Goal: Task Accomplishment & Management: Manage account settings

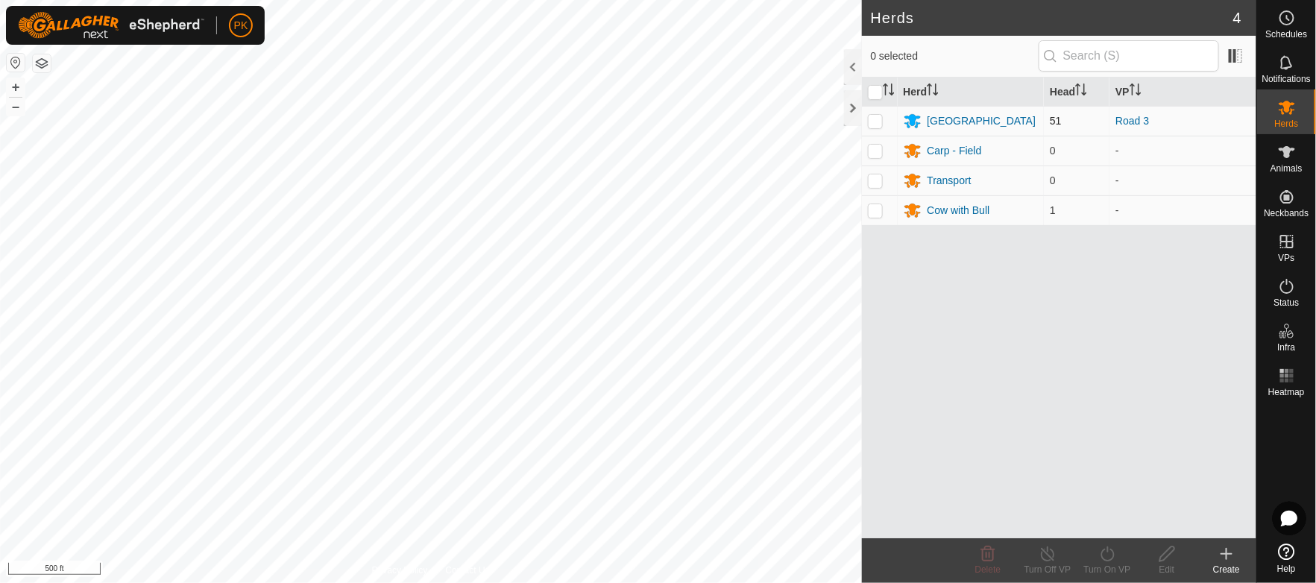
click at [878, 117] on p-checkbox at bounding box center [875, 121] width 15 height 12
checkbox input "true"
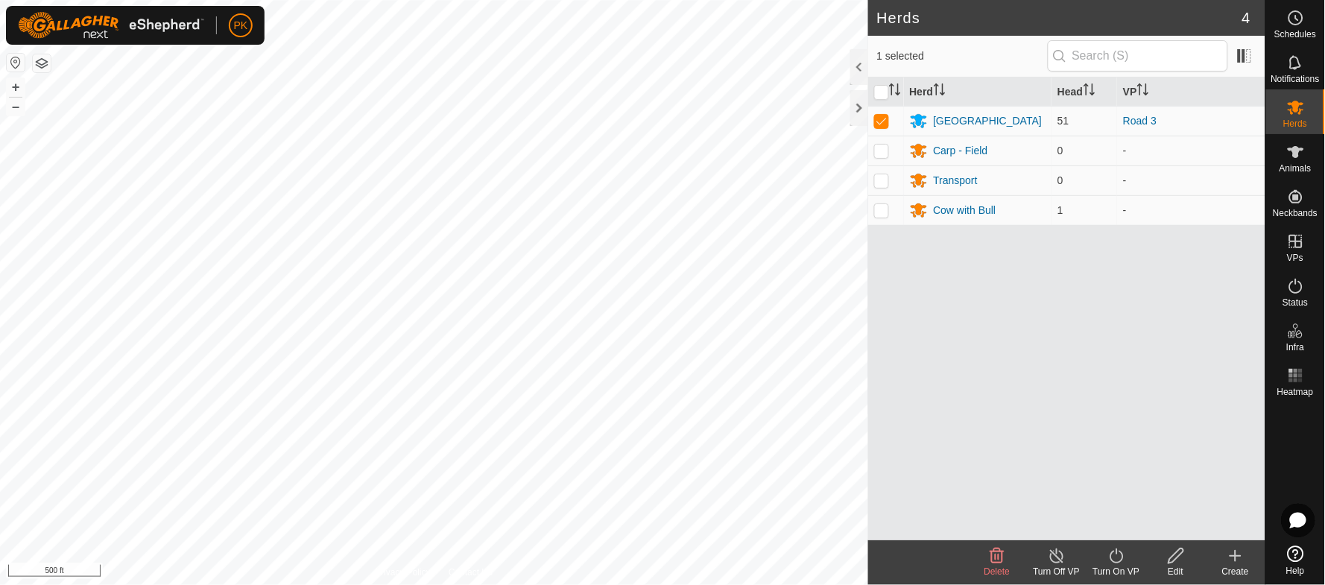
click at [1119, 558] on icon at bounding box center [1117, 556] width 19 height 18
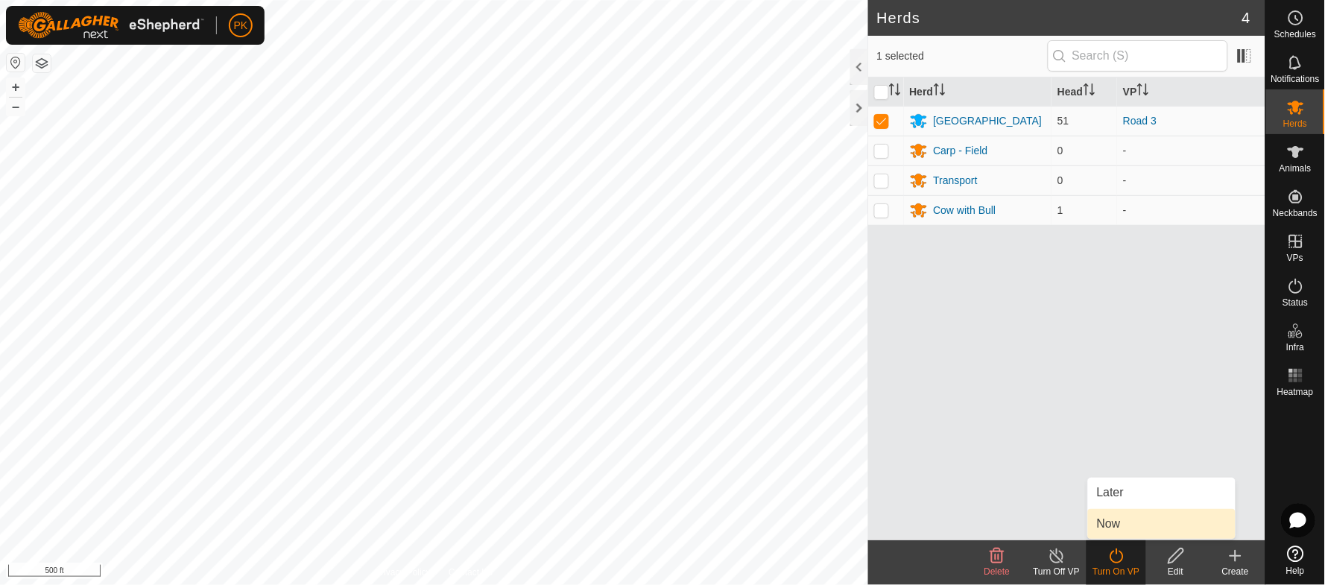
click at [1110, 529] on link "Now" at bounding box center [1162, 524] width 148 height 30
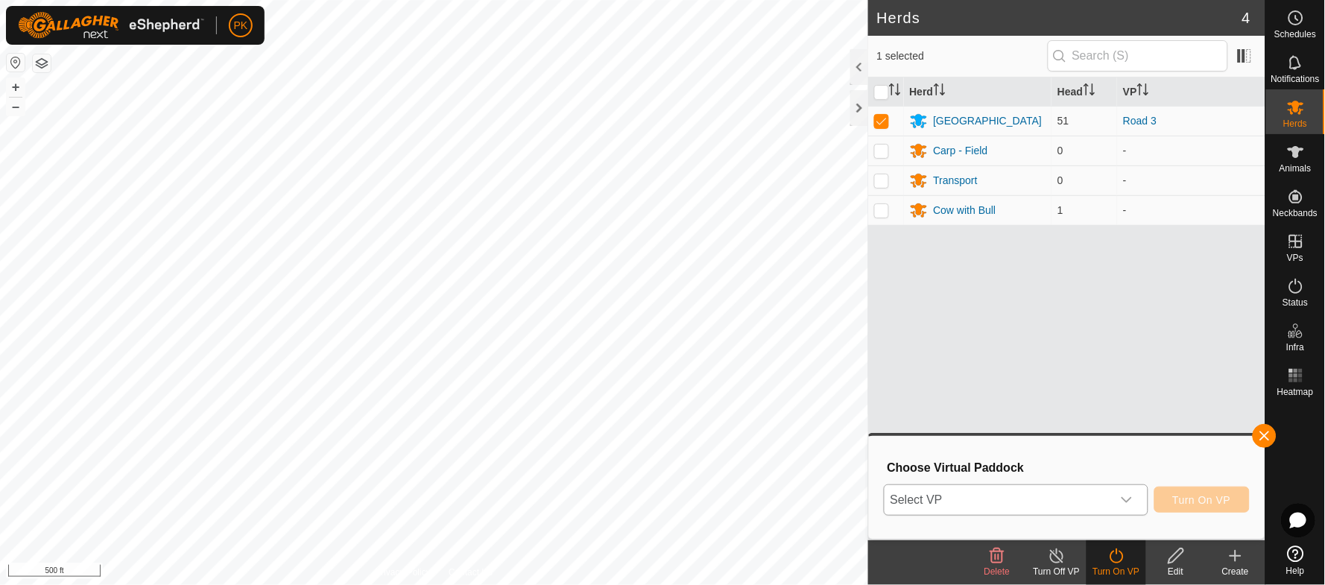
click at [1132, 504] on icon "dropdown trigger" at bounding box center [1127, 500] width 12 height 12
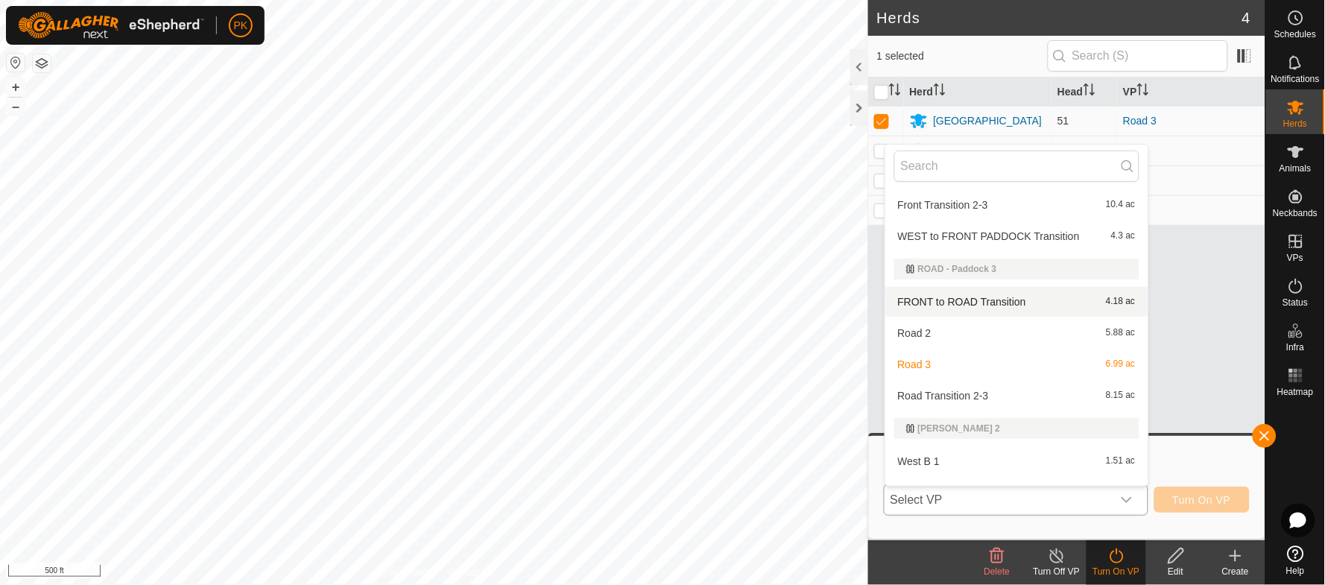
scroll to position [169, 0]
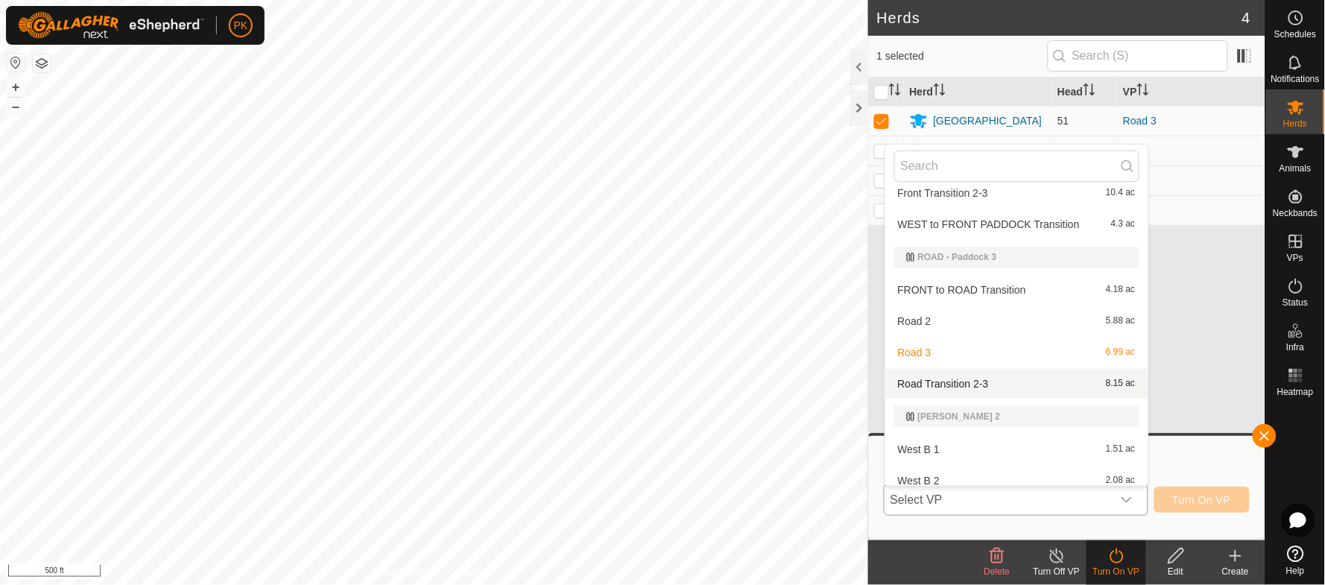
click at [1033, 382] on li "Road Transition 2-3 8.15 ac" at bounding box center [1016, 384] width 263 height 30
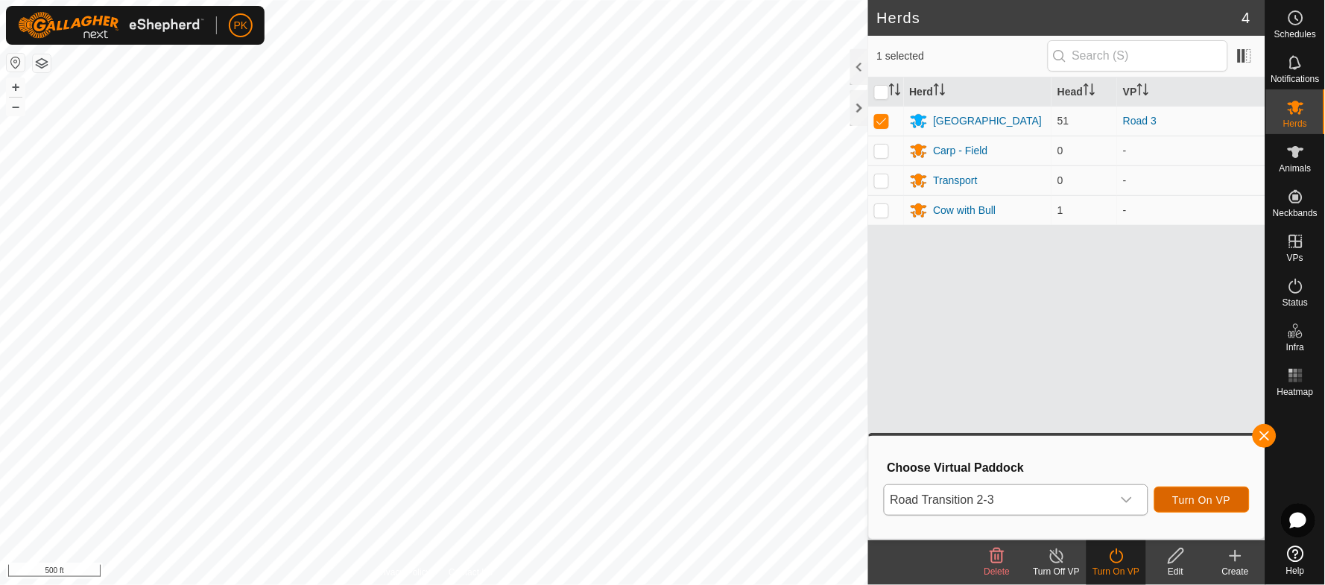
click at [1213, 504] on span "Turn On VP" at bounding box center [1202, 500] width 58 height 12
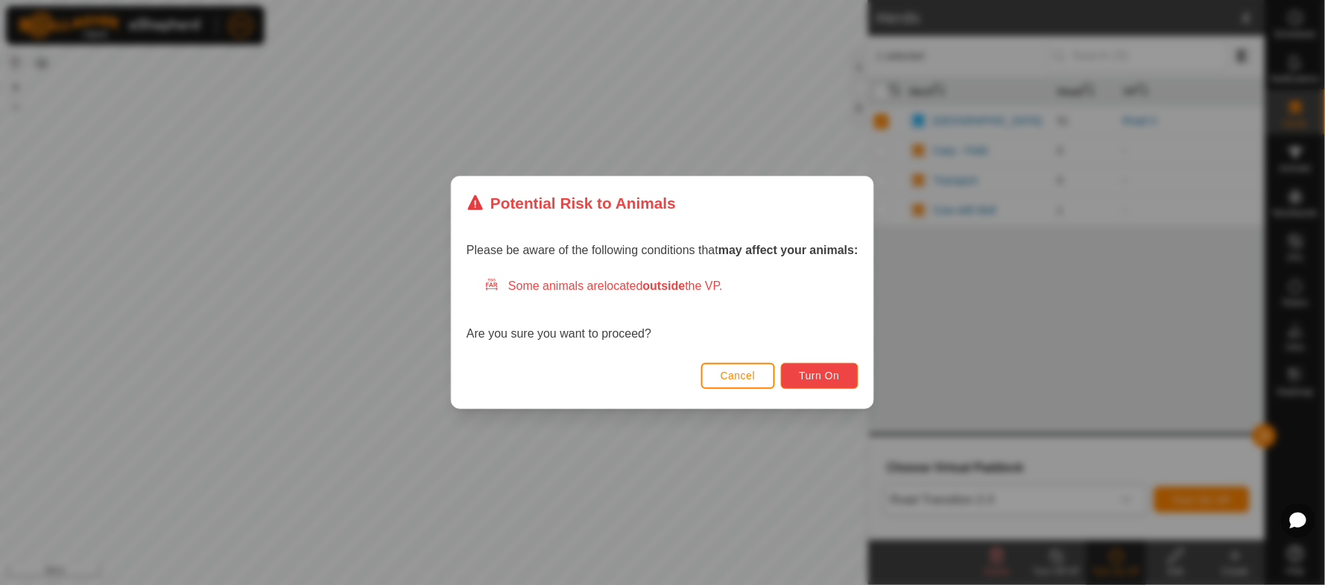
click at [818, 372] on span "Turn On" at bounding box center [820, 376] width 40 height 12
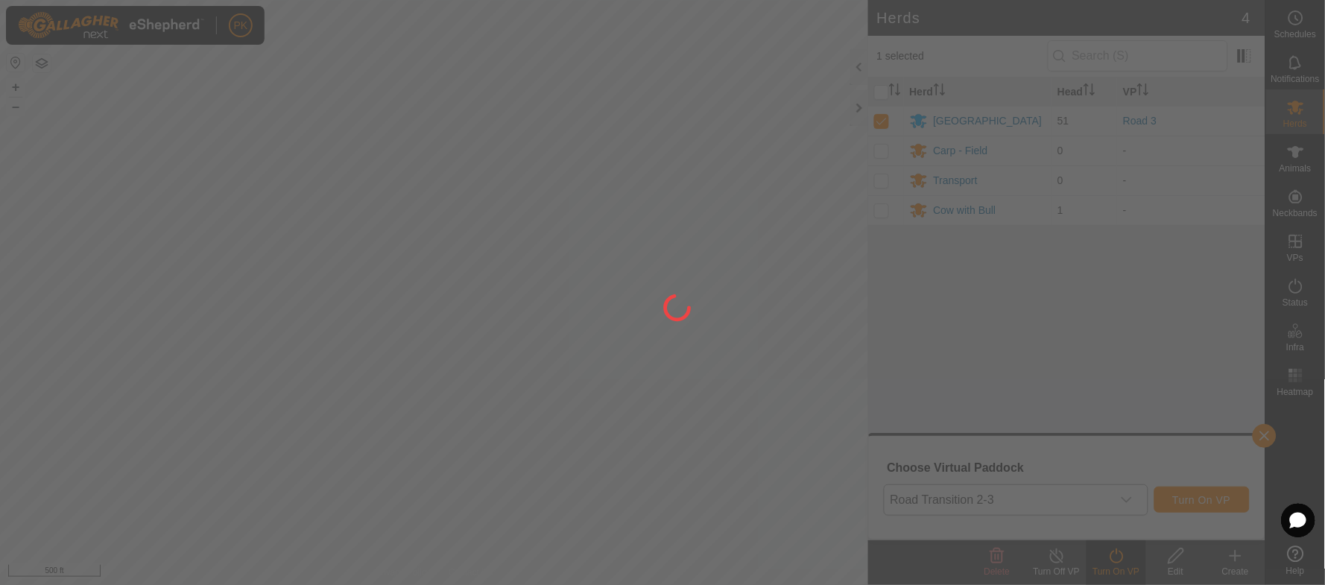
click at [1213, 315] on div at bounding box center [662, 292] width 1325 height 585
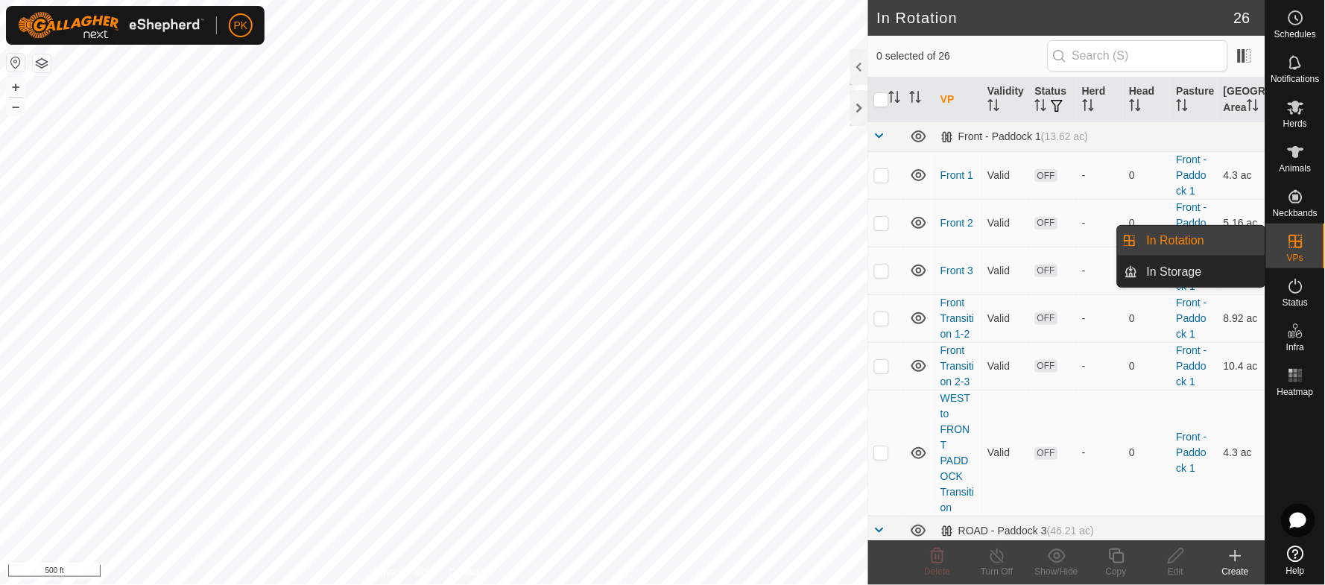
click at [1152, 271] on link "In Storage" at bounding box center [1201, 272] width 127 height 30
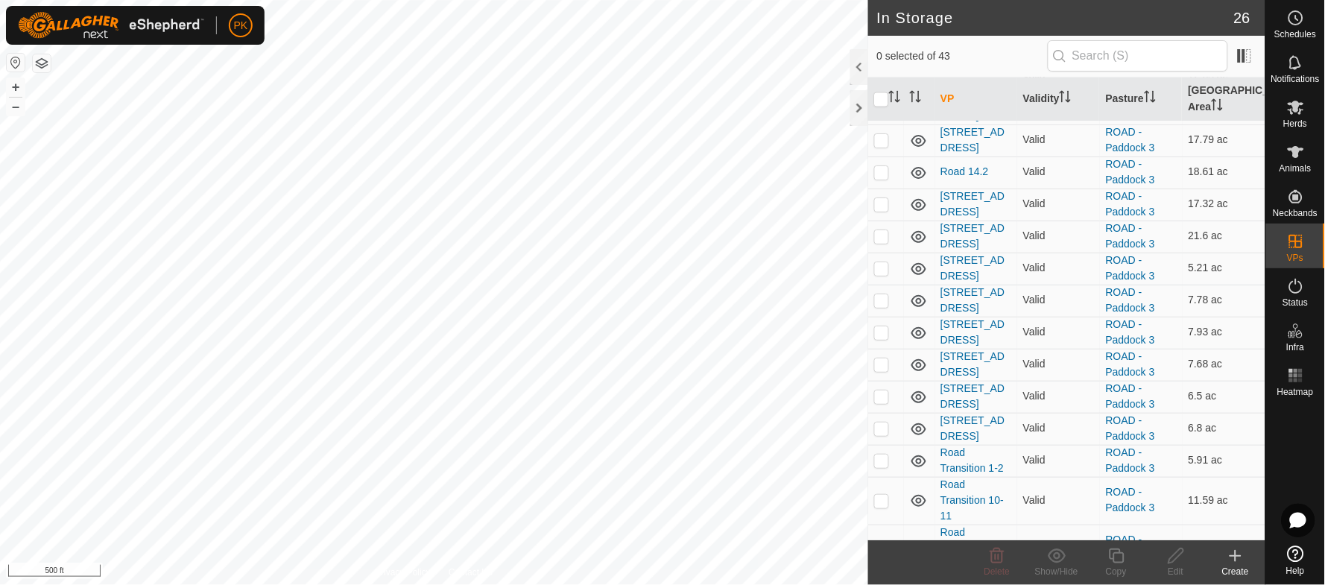
scroll to position [786, 0]
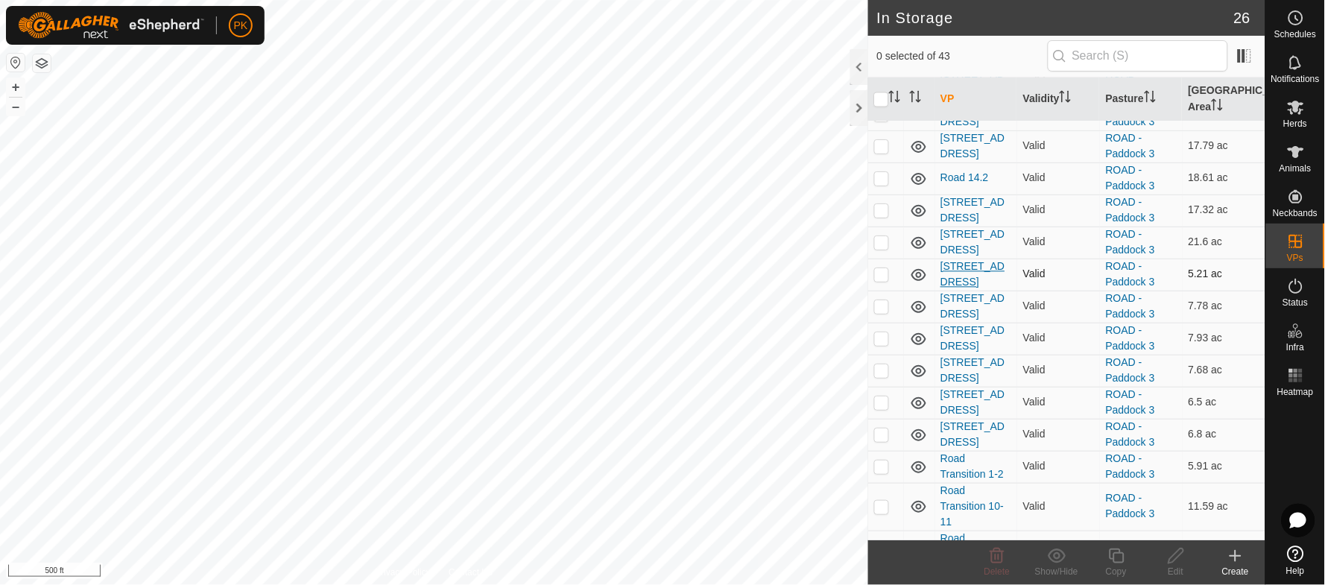
click at [961, 261] on link "[STREET_ADDRESS]" at bounding box center [973, 275] width 64 height 28
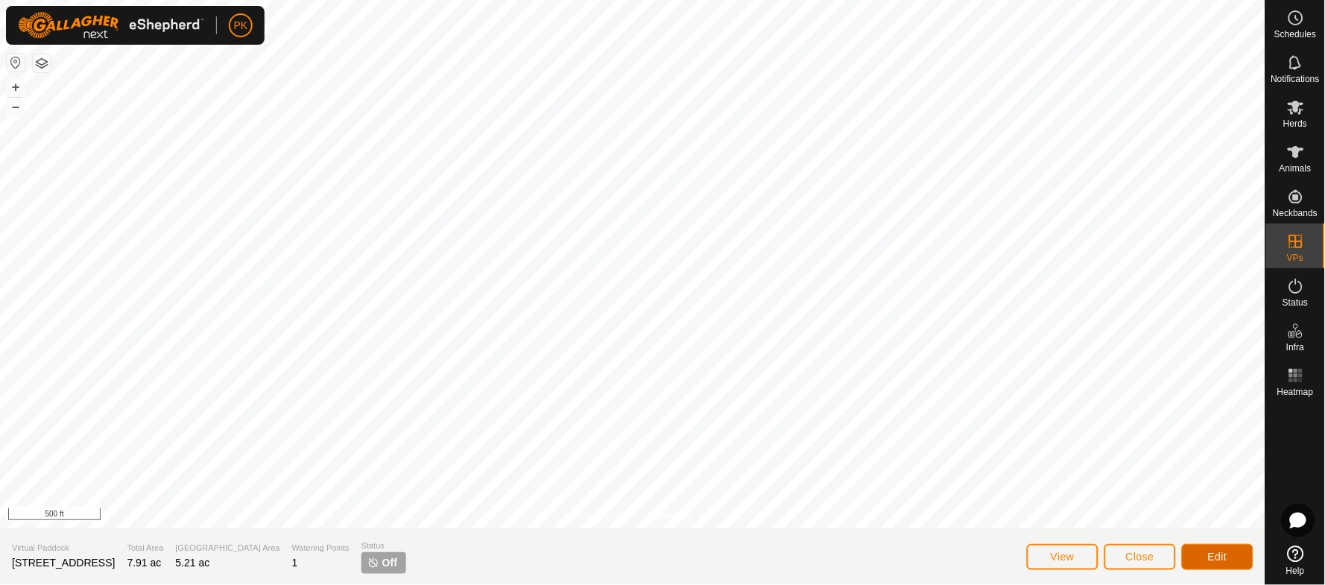
click at [1213, 551] on span "Edit" at bounding box center [1217, 557] width 19 height 12
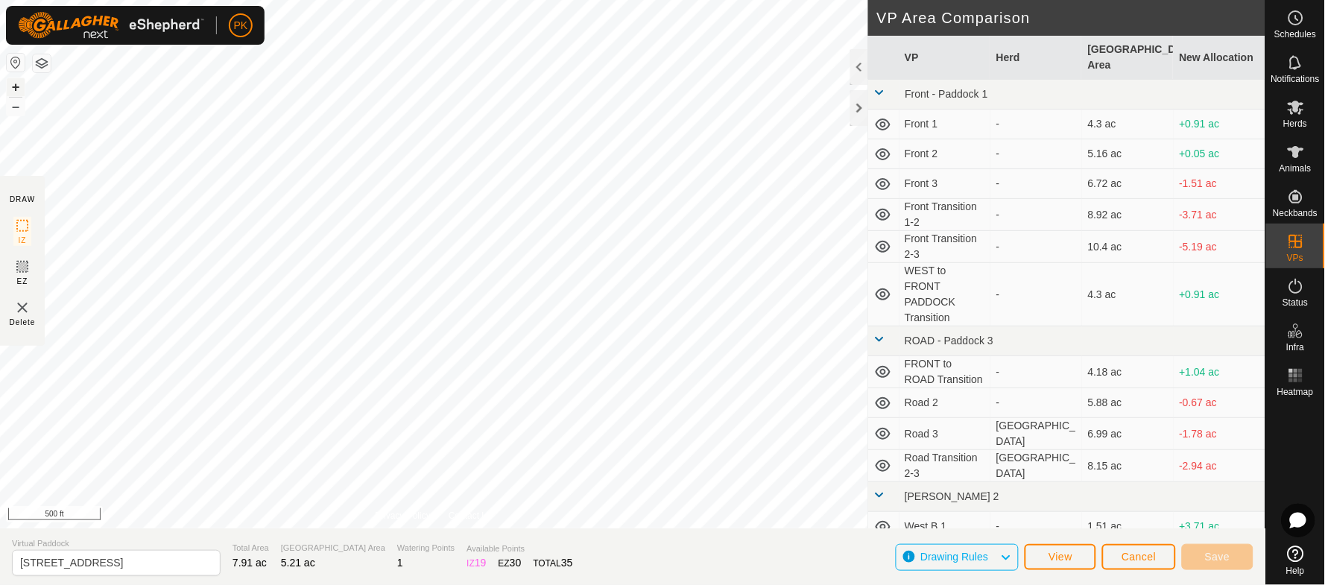
click at [13, 87] on button "+" at bounding box center [16, 87] width 18 height 18
click at [14, 108] on button "–" at bounding box center [16, 107] width 18 height 18
click at [18, 88] on button "+" at bounding box center [16, 87] width 18 height 18
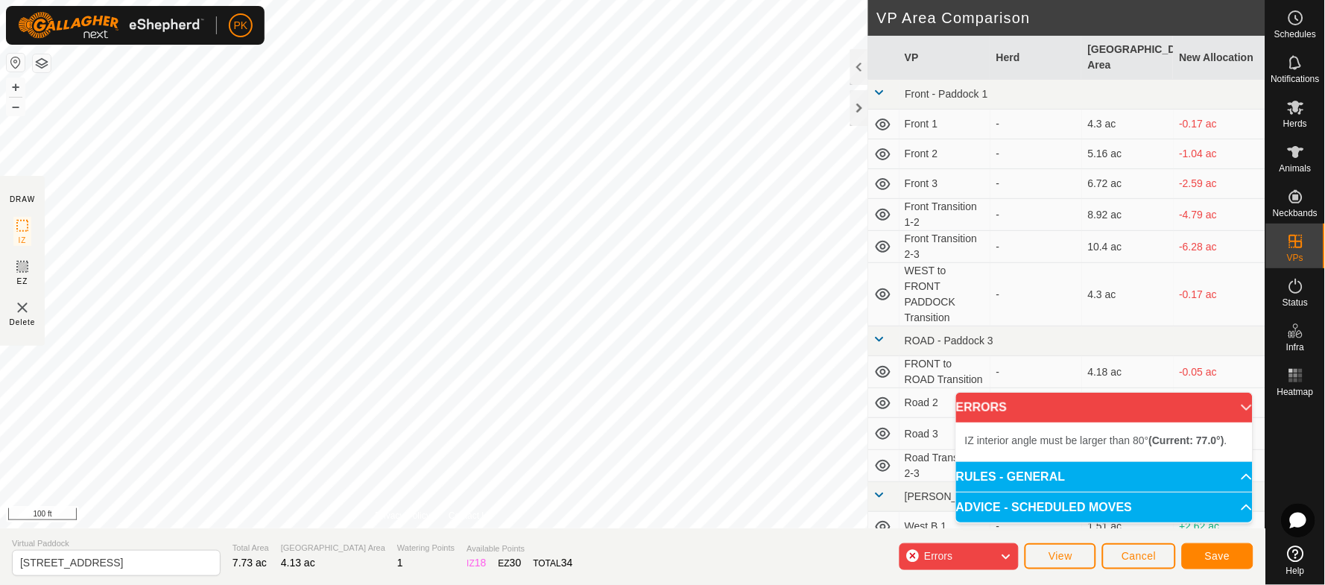
click at [323, 60] on div "IZ interior angle must be larger than 80° (Current: 77.0°) . + – ⇧ i 100 ft" at bounding box center [434, 264] width 868 height 528
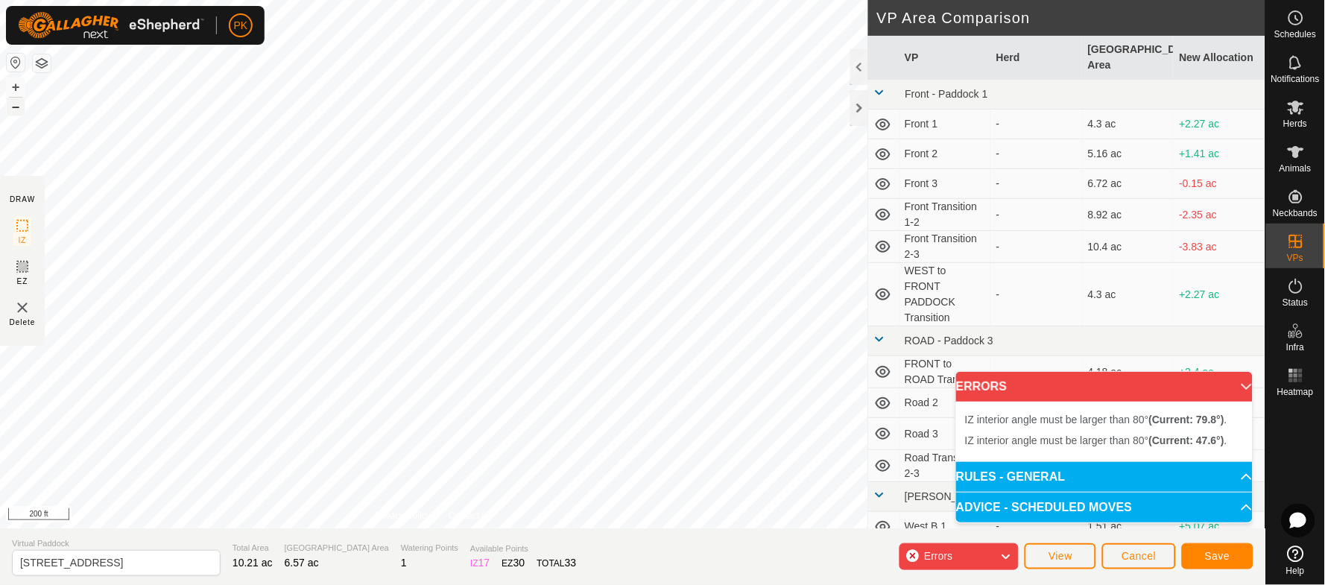
click at [13, 104] on button "–" at bounding box center [16, 107] width 18 height 18
click at [19, 86] on button "+" at bounding box center [16, 87] width 18 height 18
click at [476, 301] on div "IZ interior angle must be larger than 80° (Current: 79.8°) . + – ⇧ i 200 ft" at bounding box center [434, 264] width 868 height 528
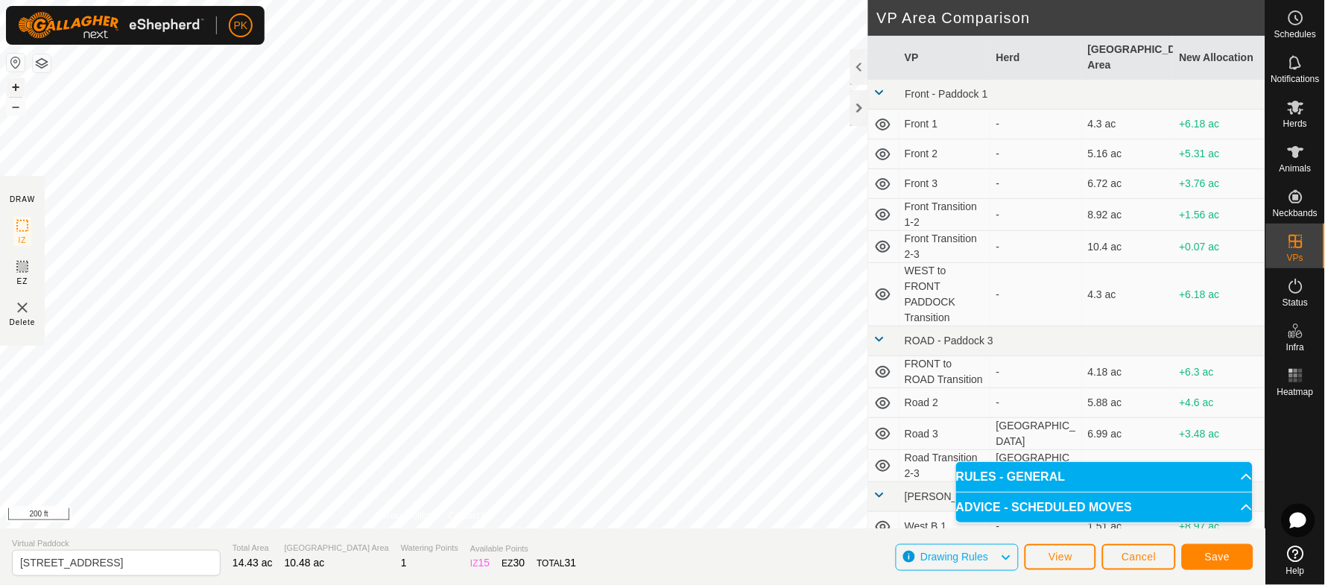
click at [21, 89] on button "+" at bounding box center [16, 87] width 18 height 18
click at [1216, 552] on span "Save" at bounding box center [1217, 557] width 25 height 12
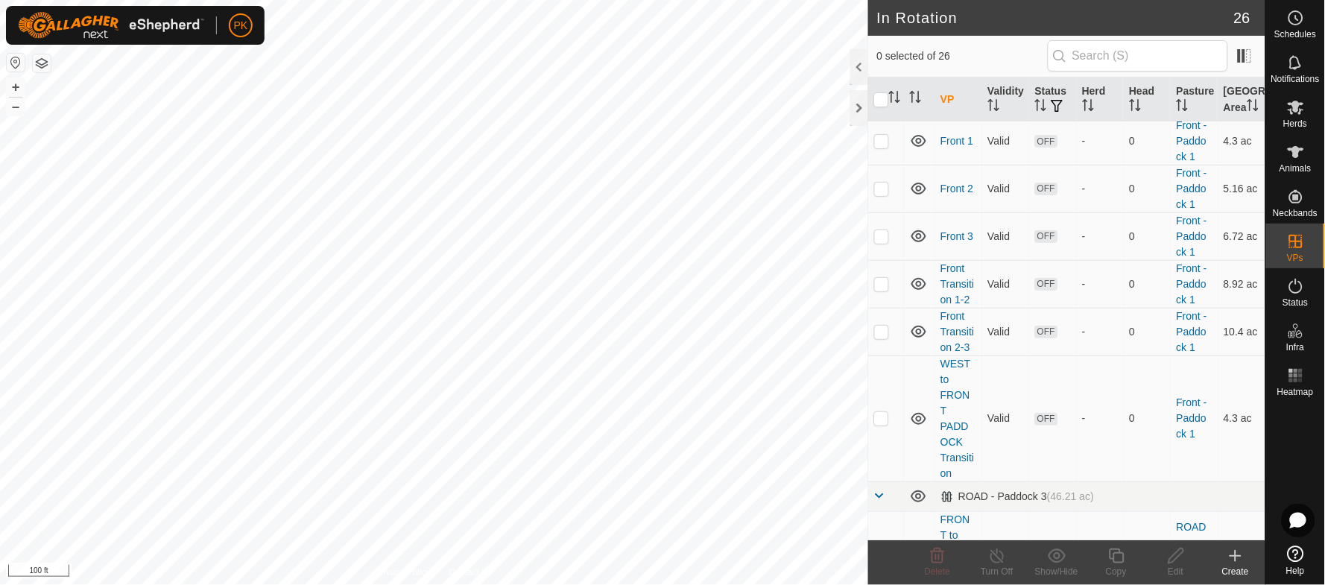
scroll to position [34, 0]
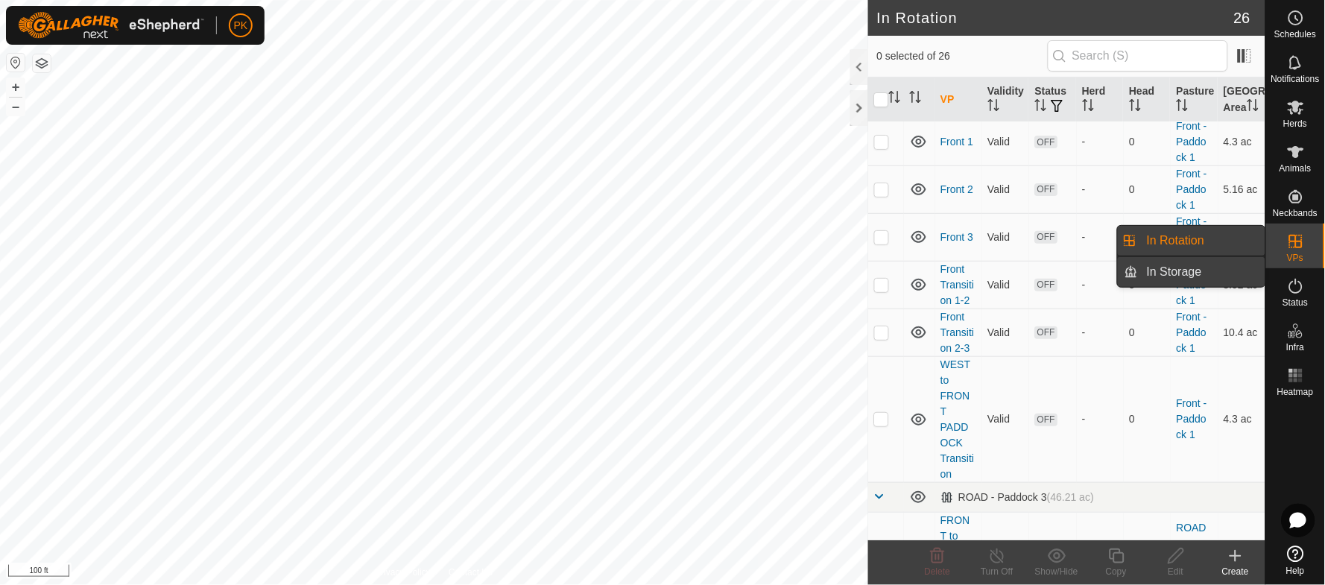
click at [1184, 274] on link "In Storage" at bounding box center [1201, 272] width 127 height 30
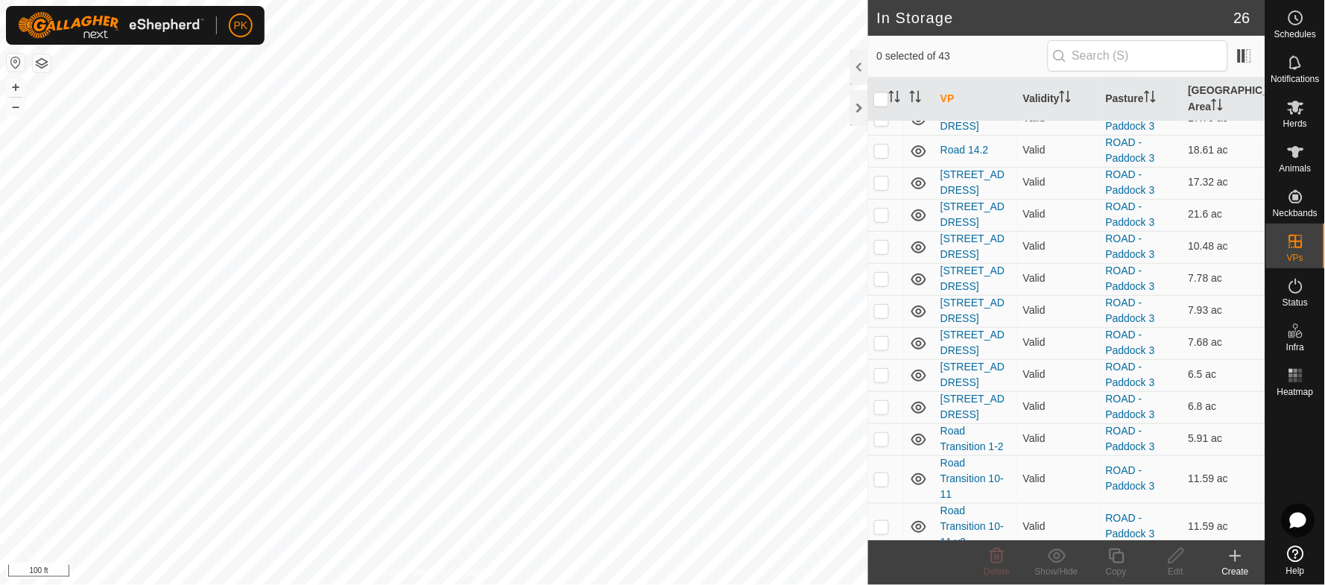
scroll to position [814, 0]
click at [882, 240] on p-checkbox at bounding box center [881, 246] width 15 height 12
checkbox input "true"
click at [1179, 558] on icon at bounding box center [1176, 556] width 19 height 18
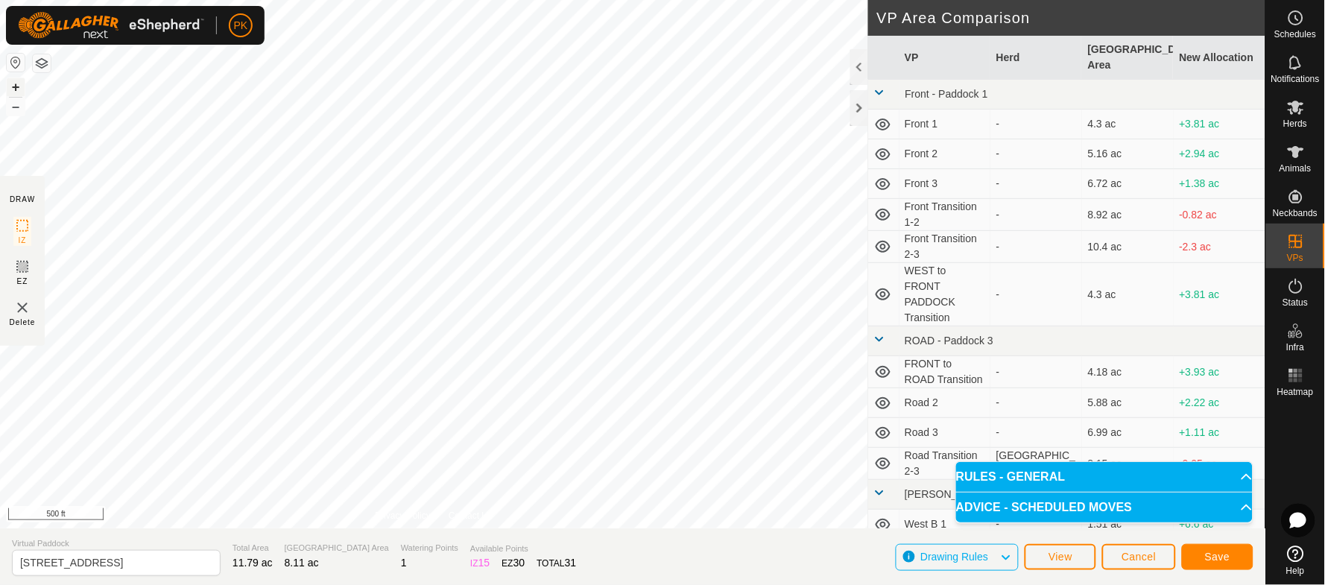
click at [16, 86] on button "+" at bounding box center [16, 87] width 18 height 18
click at [1207, 558] on span "Save" at bounding box center [1217, 557] width 25 height 12
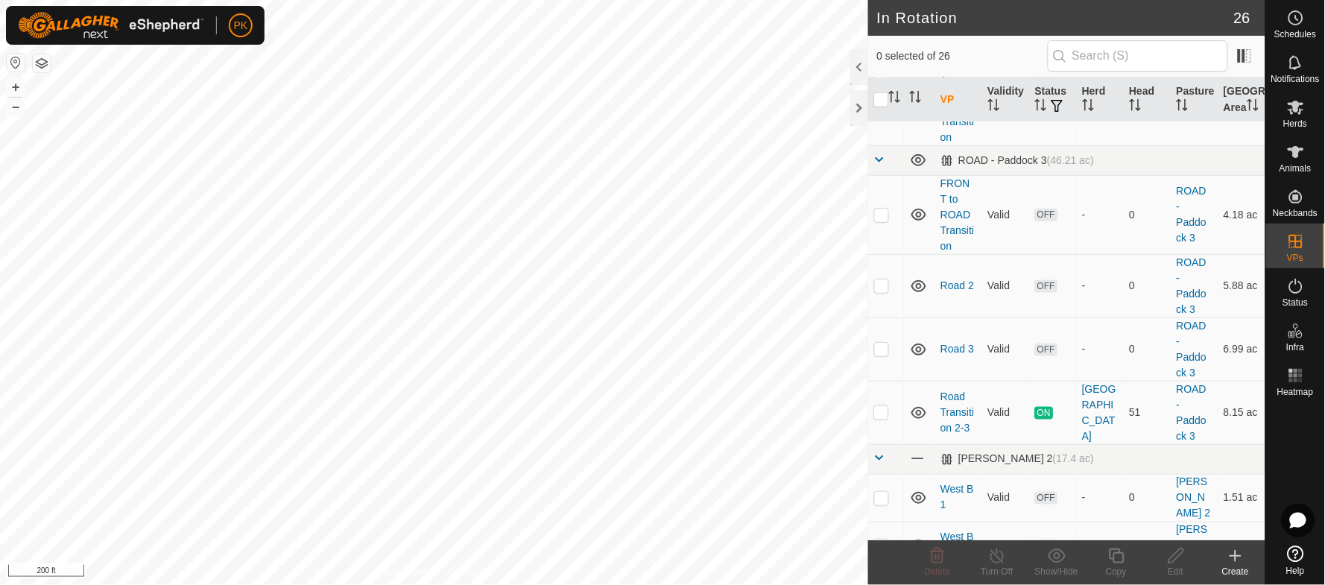
scroll to position [371, 0]
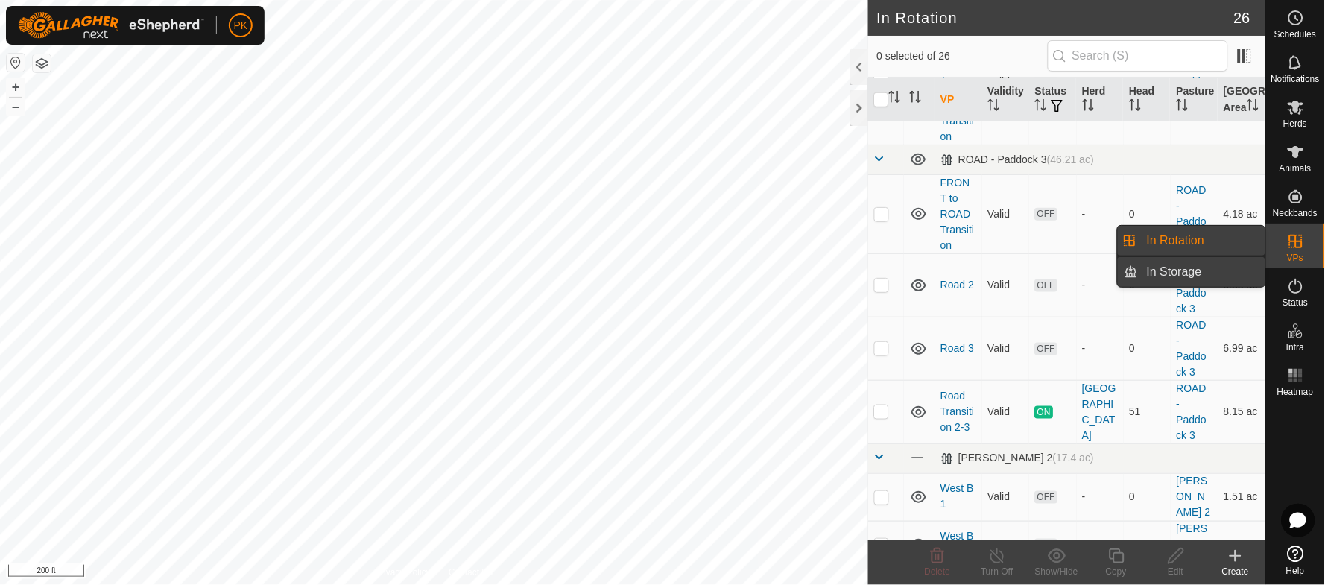
click at [1160, 271] on link "In Storage" at bounding box center [1201, 272] width 127 height 30
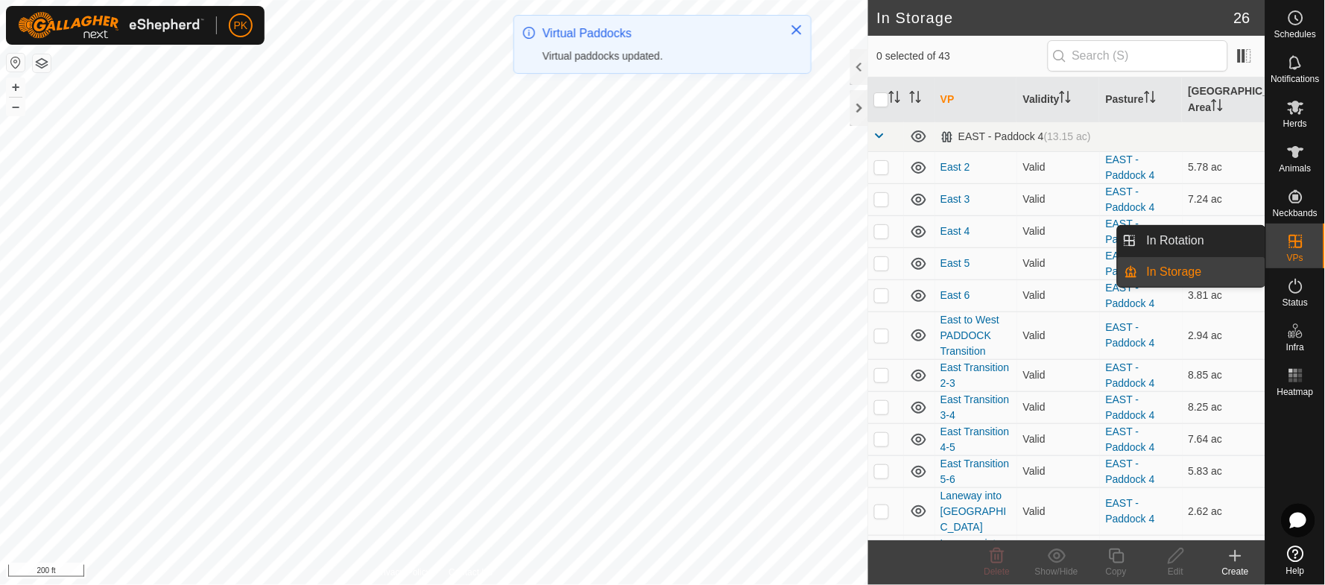
click at [1160, 271] on link "In Storage" at bounding box center [1201, 272] width 127 height 30
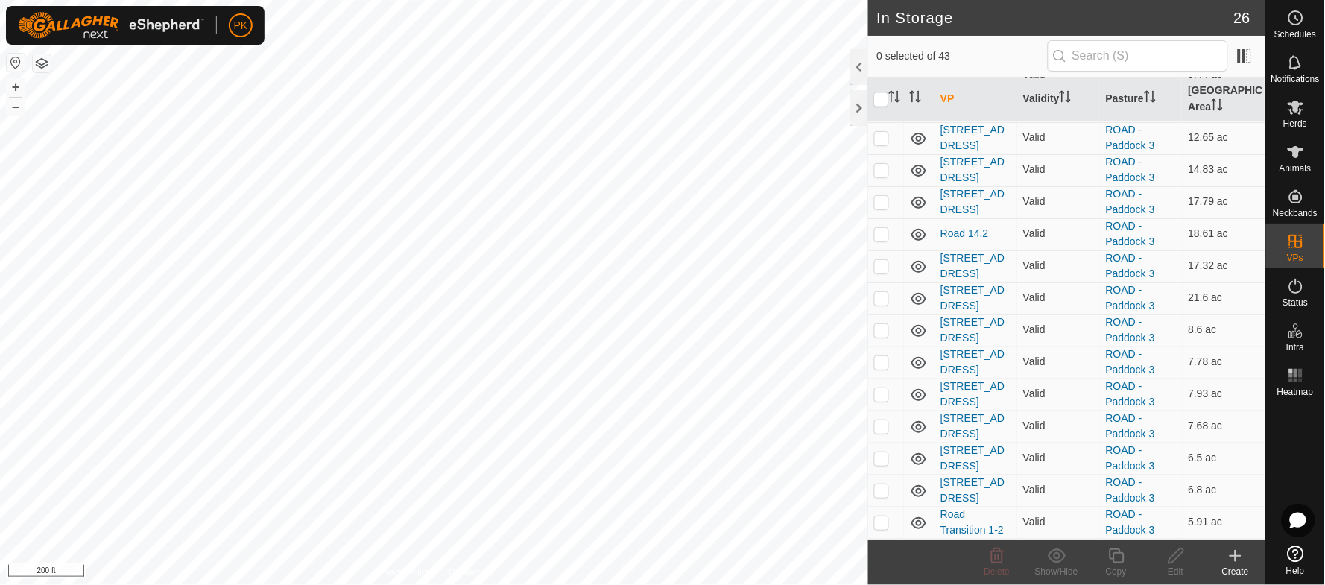
scroll to position [745, 0]
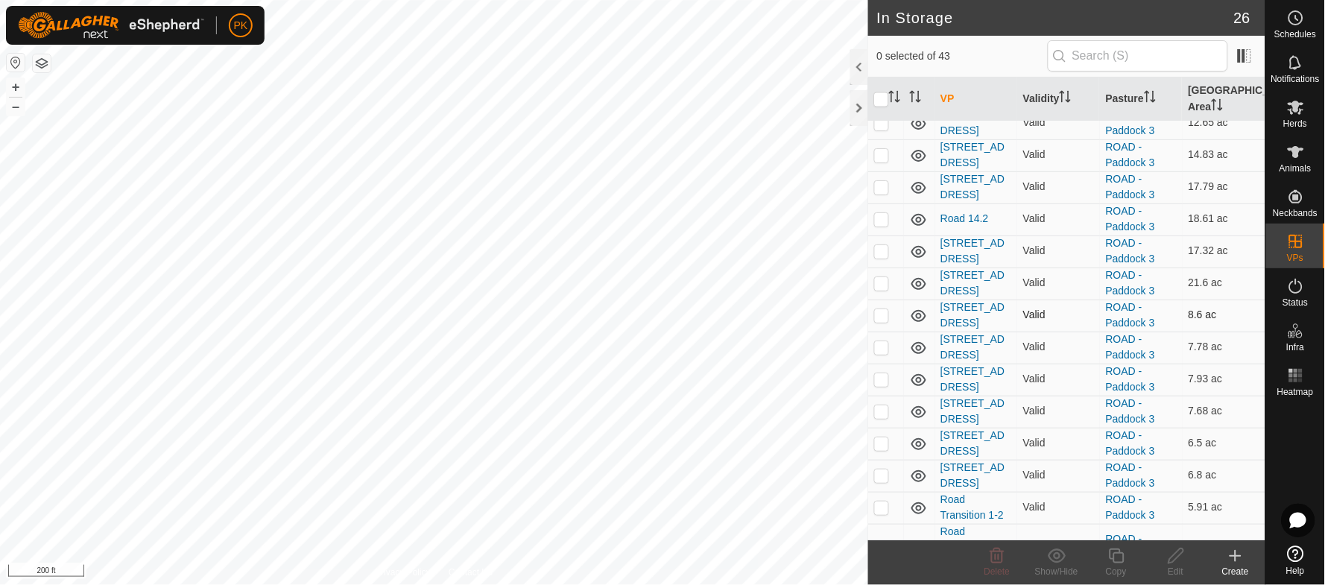
click at [885, 309] on p-checkbox at bounding box center [881, 315] width 15 height 12
click at [1061, 555] on icon at bounding box center [1057, 556] width 19 height 18
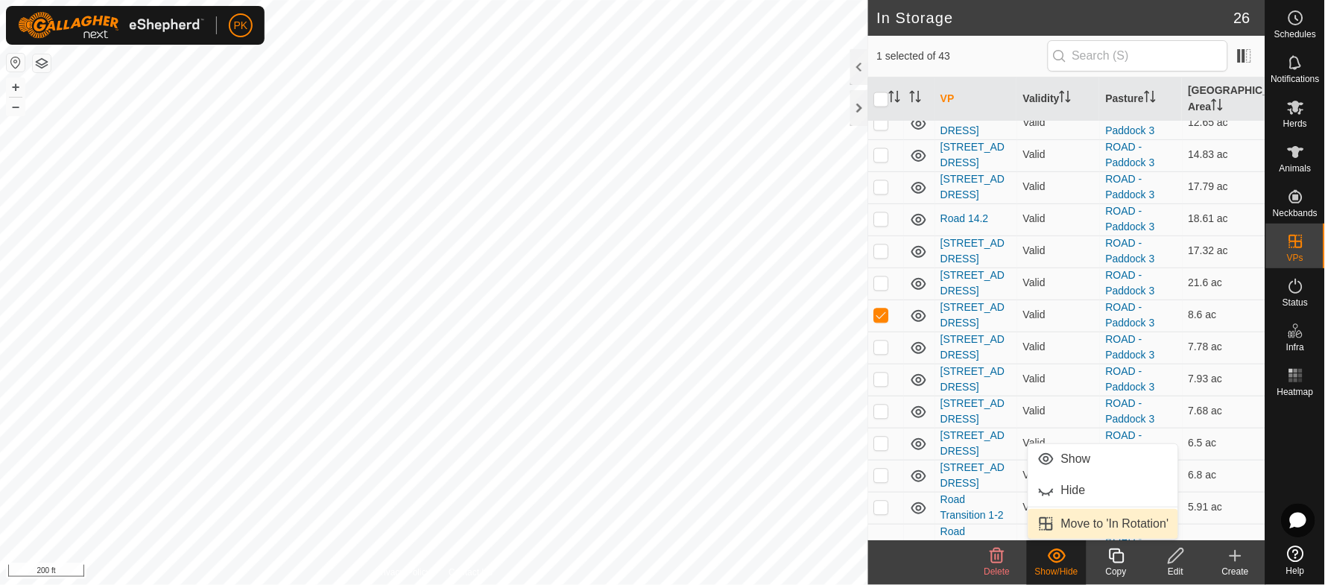
click at [1070, 518] on link "Move to 'In Rotation'" at bounding box center [1104, 524] width 150 height 30
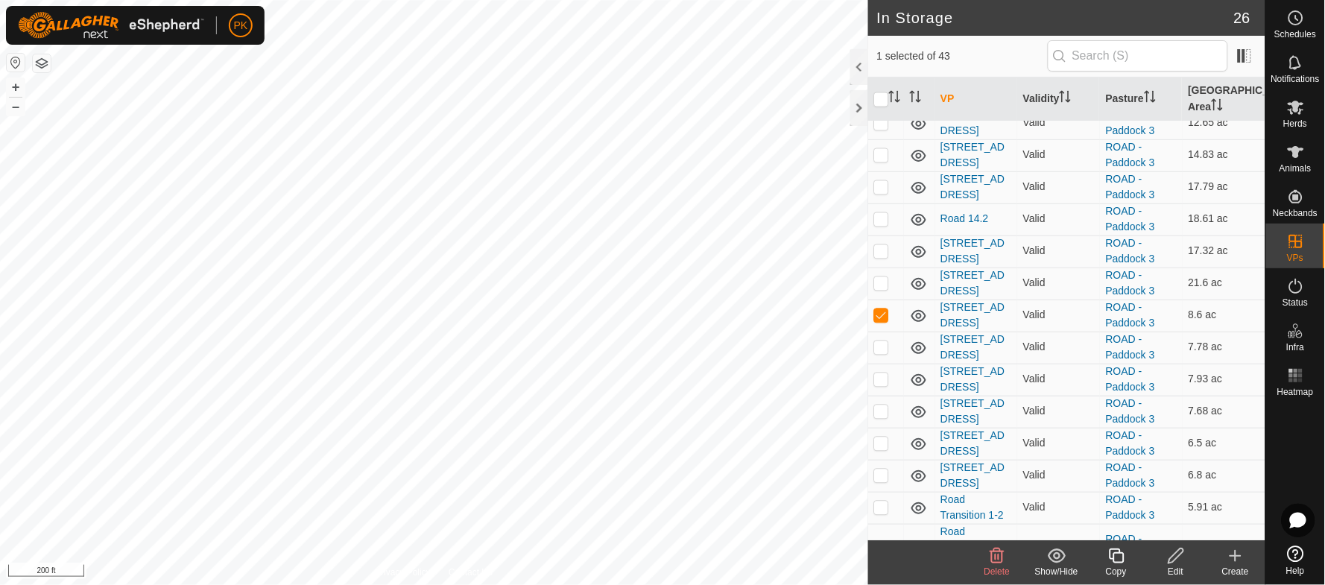
checkbox input "false"
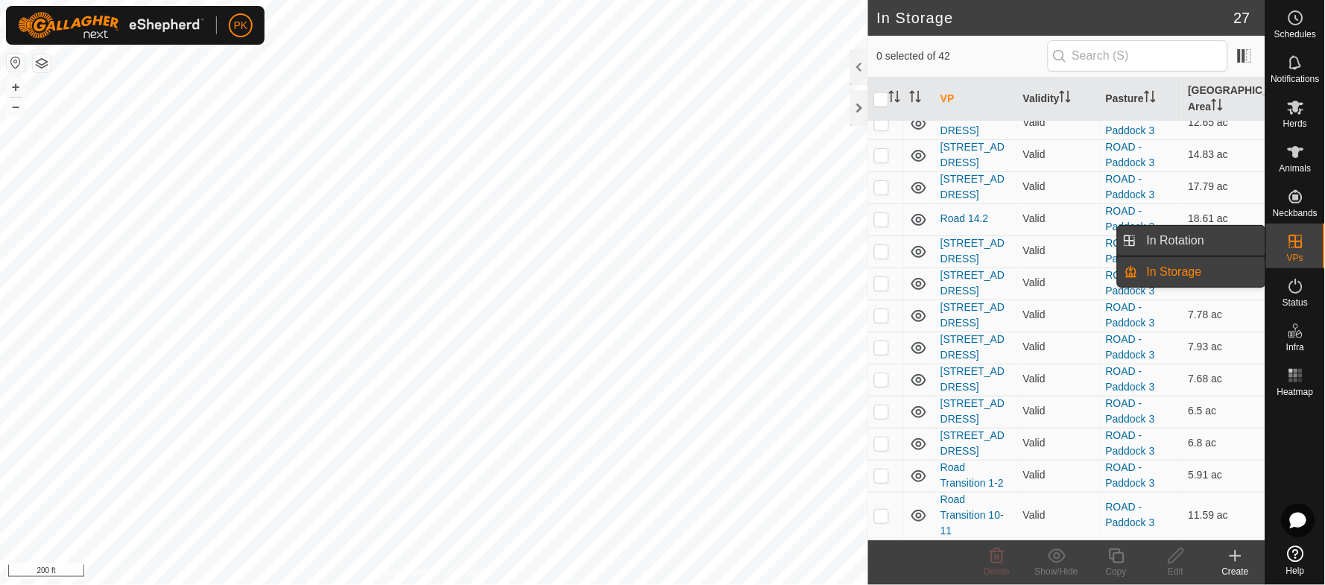
click at [1190, 243] on link "In Rotation" at bounding box center [1201, 241] width 127 height 30
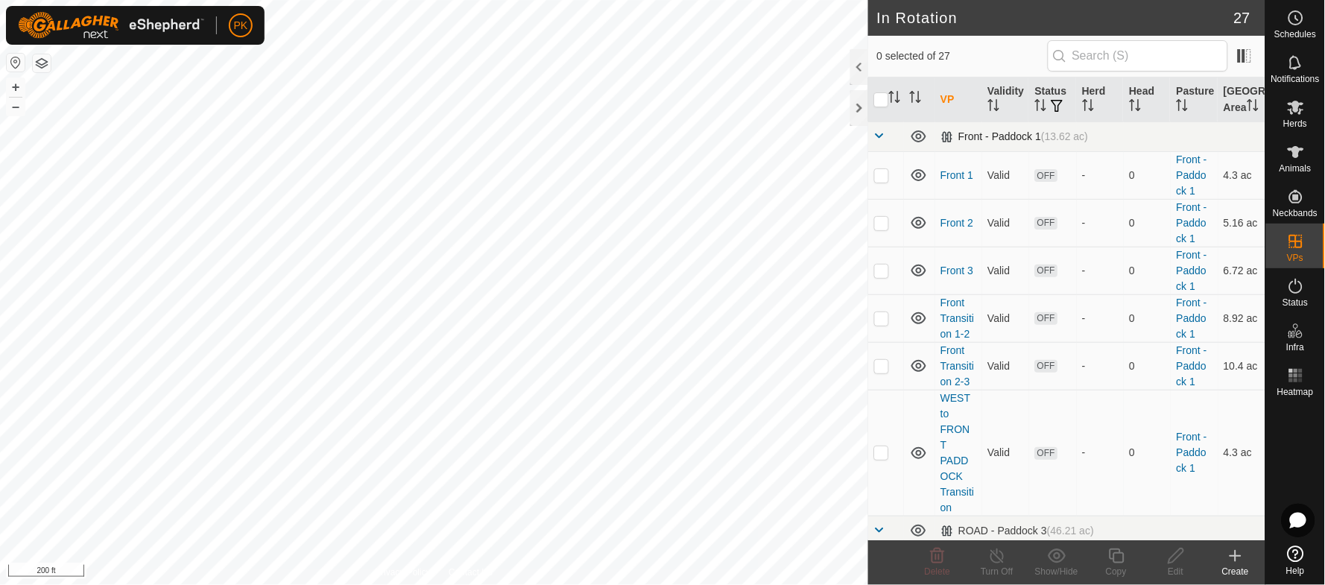
click at [879, 142] on span at bounding box center [880, 136] width 12 height 12
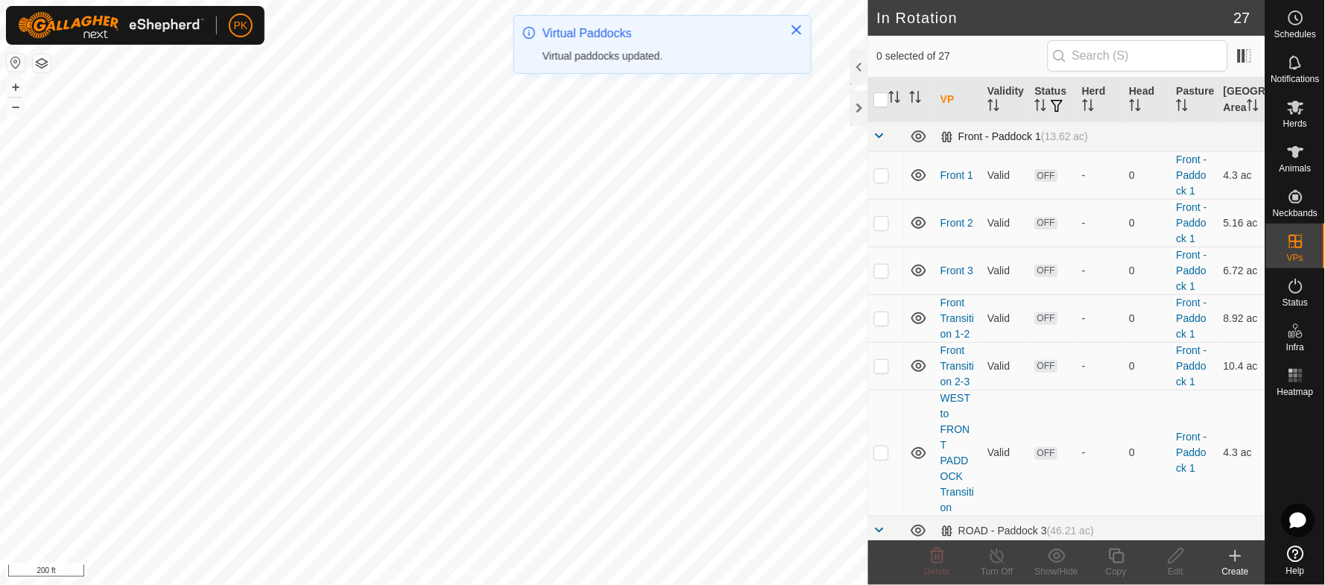
click at [881, 142] on span at bounding box center [880, 136] width 12 height 12
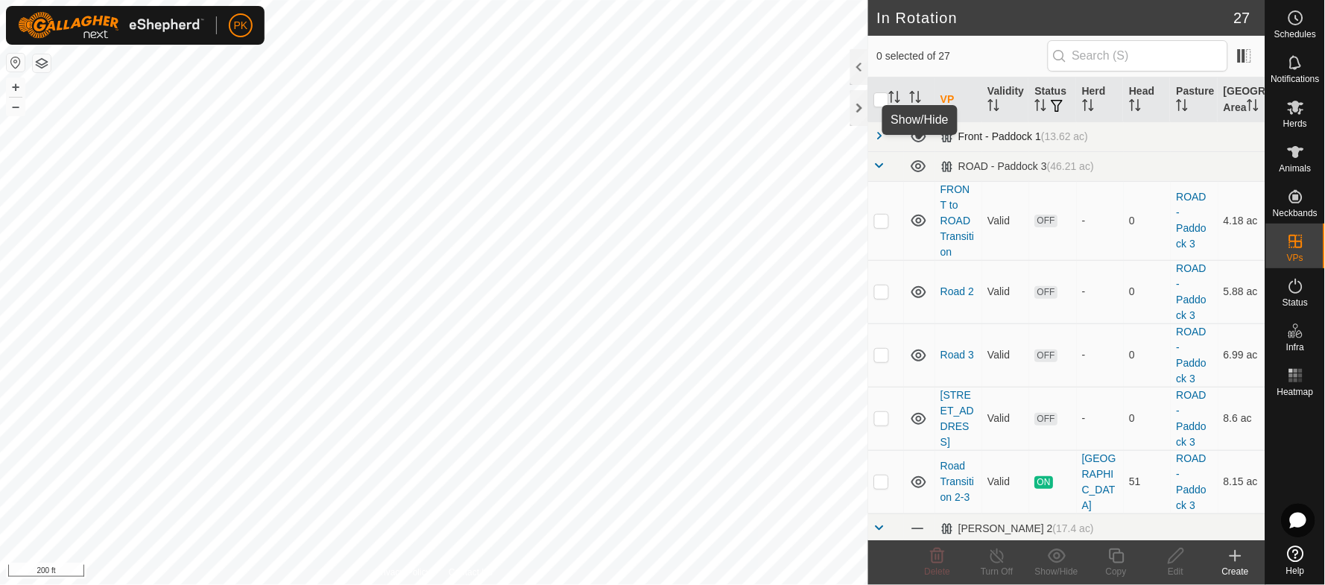
click at [923, 145] on icon at bounding box center [919, 136] width 18 height 18
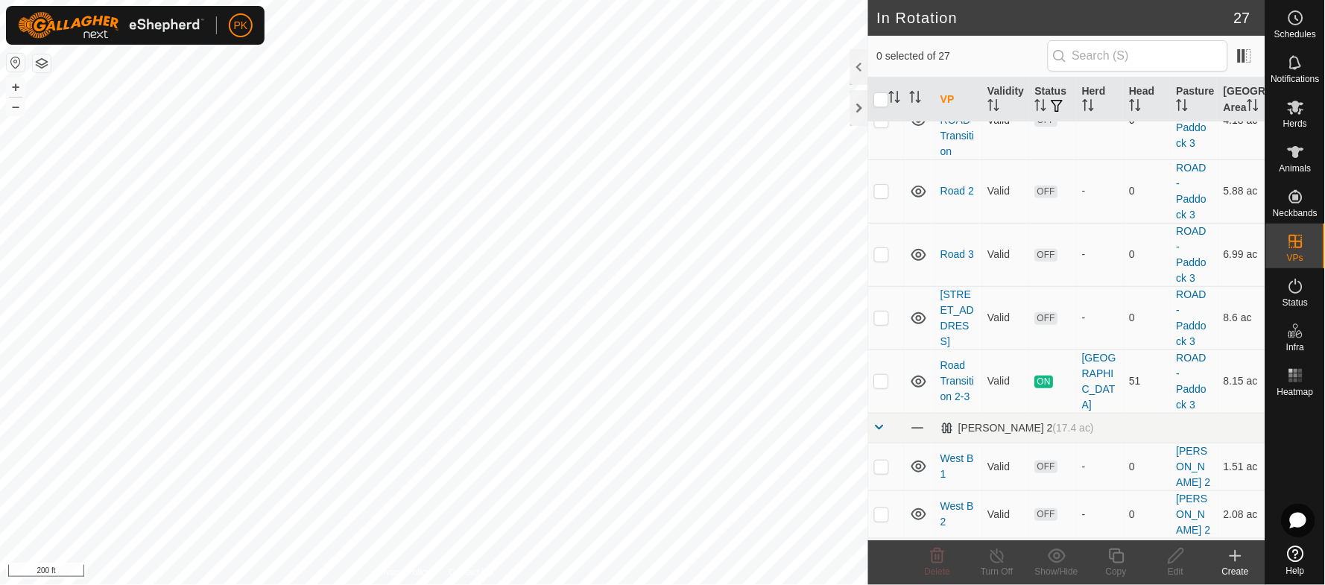
scroll to position [139, 0]
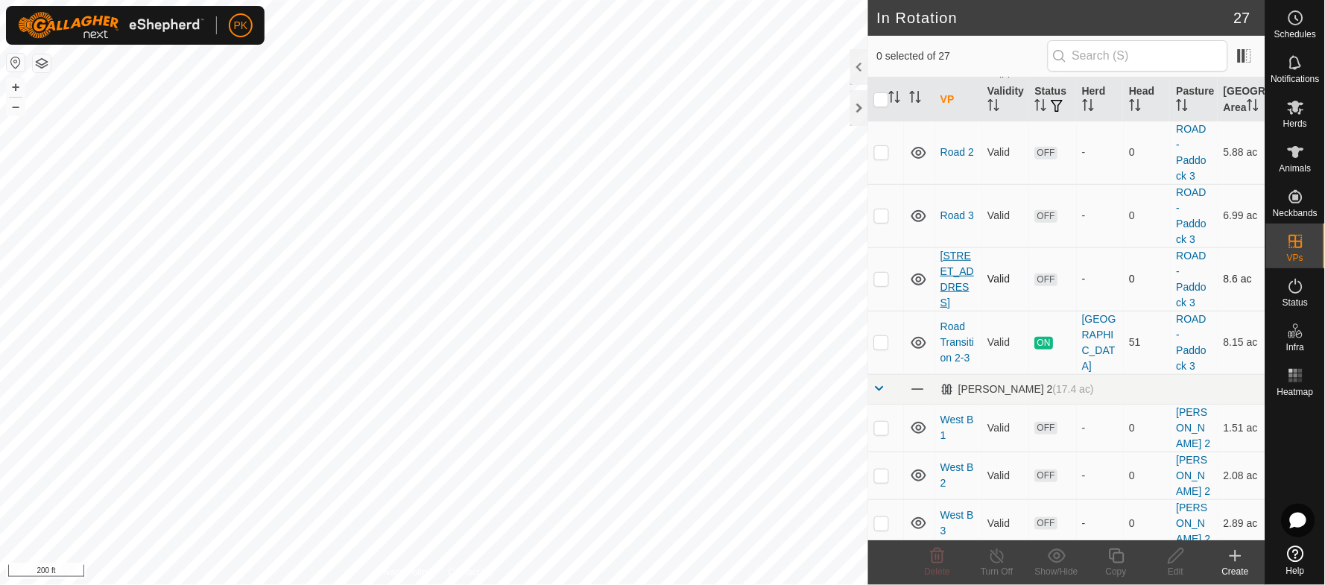
click at [946, 286] on link "[STREET_ADDRESS]" at bounding box center [958, 279] width 34 height 59
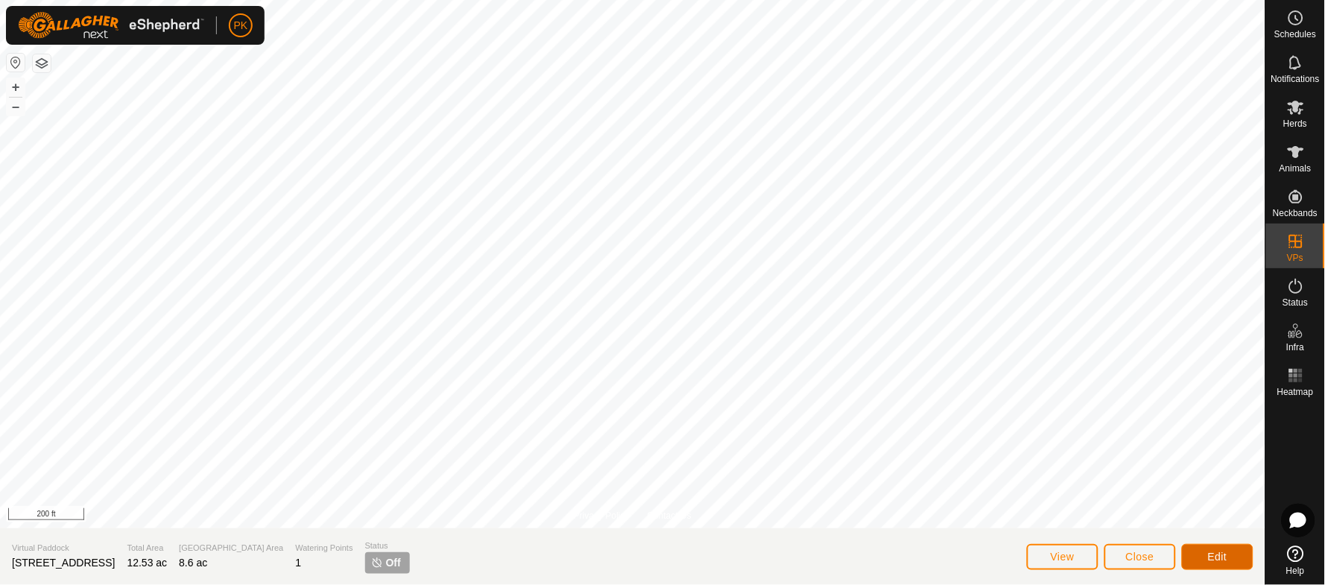
click at [1206, 544] on button "Edit" at bounding box center [1218, 557] width 72 height 26
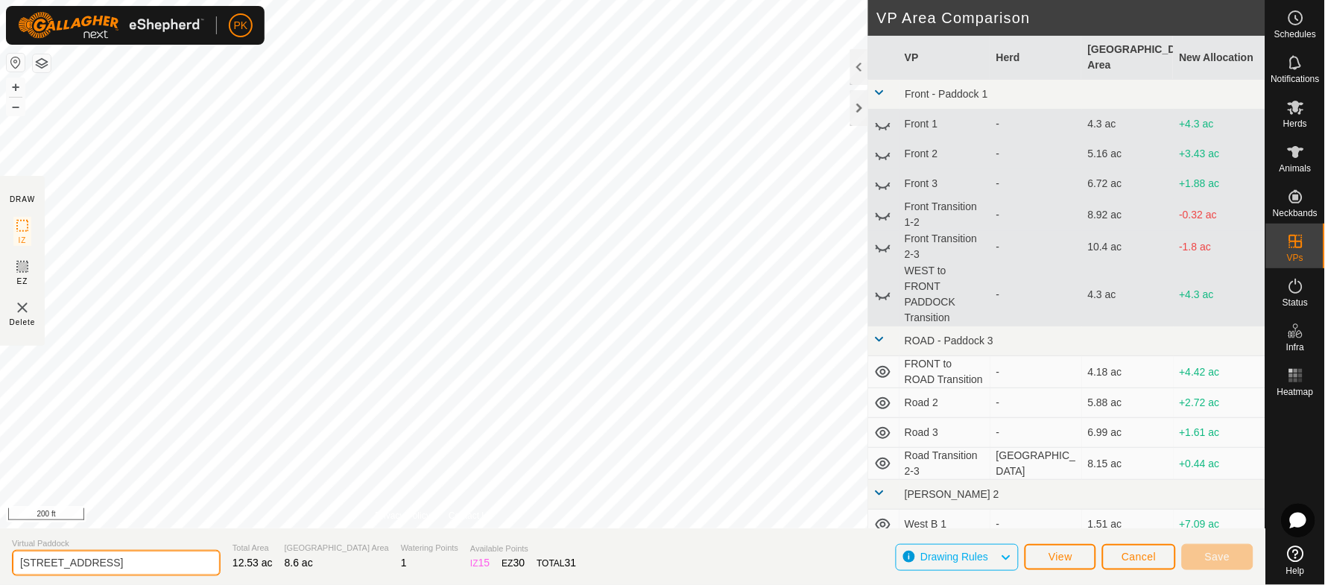
click at [64, 563] on input "[STREET_ADDRESS]" at bounding box center [116, 563] width 209 height 26
type input "Road Transition 3-4"
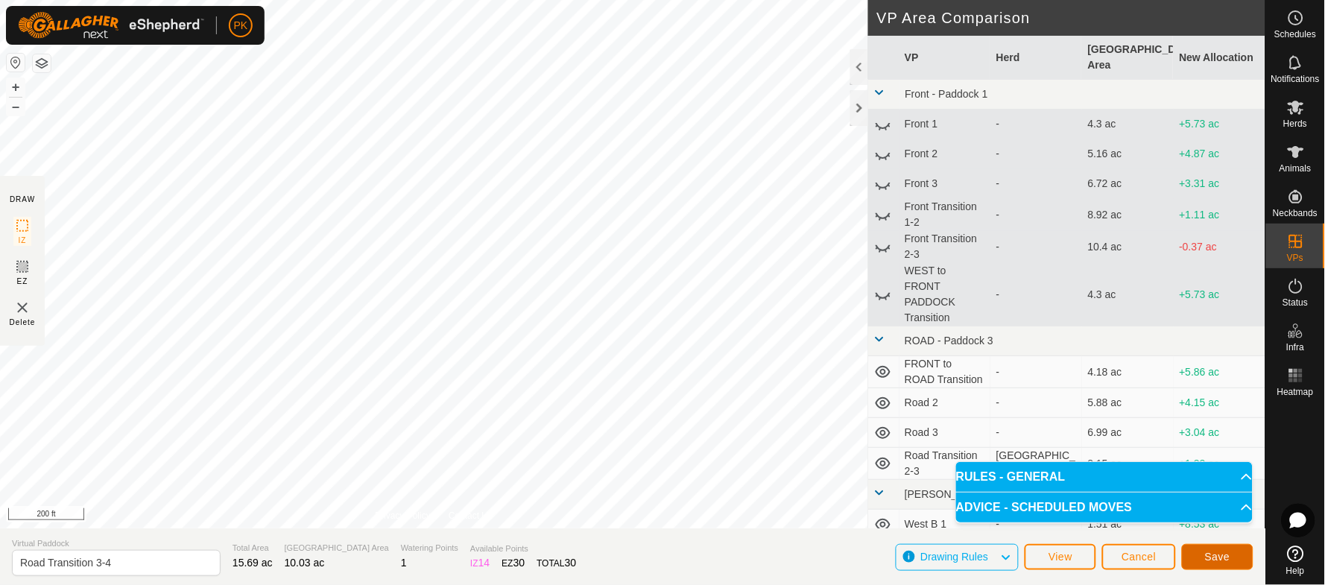
click at [1225, 560] on span "Save" at bounding box center [1217, 557] width 25 height 12
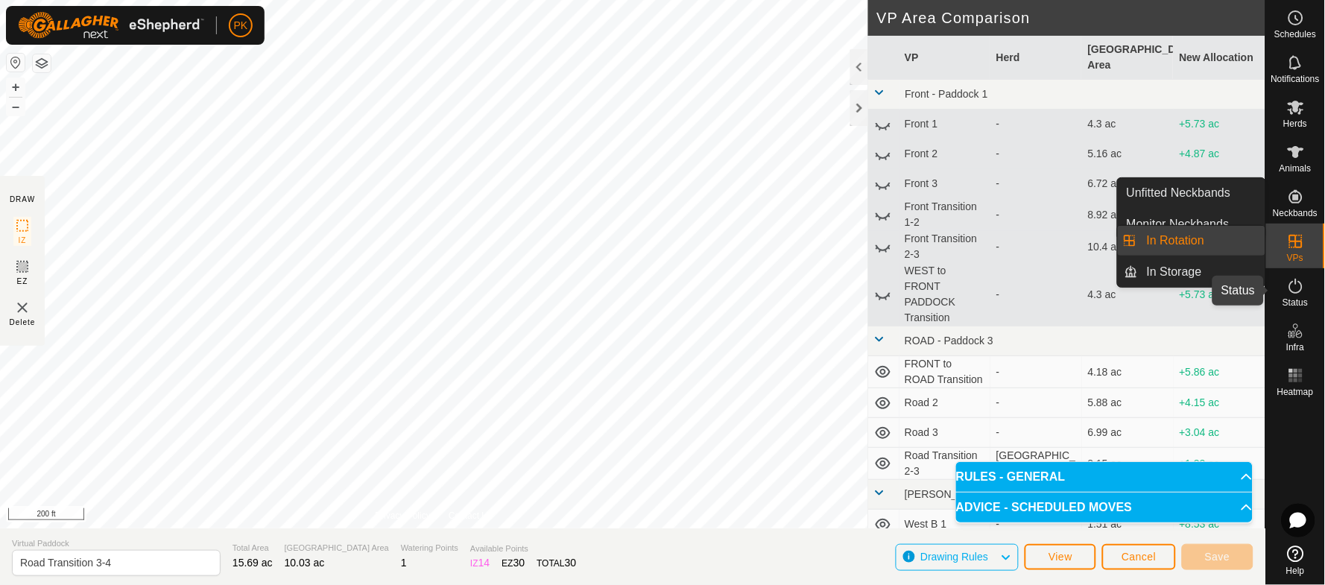
click at [1303, 287] on icon at bounding box center [1296, 286] width 18 height 18
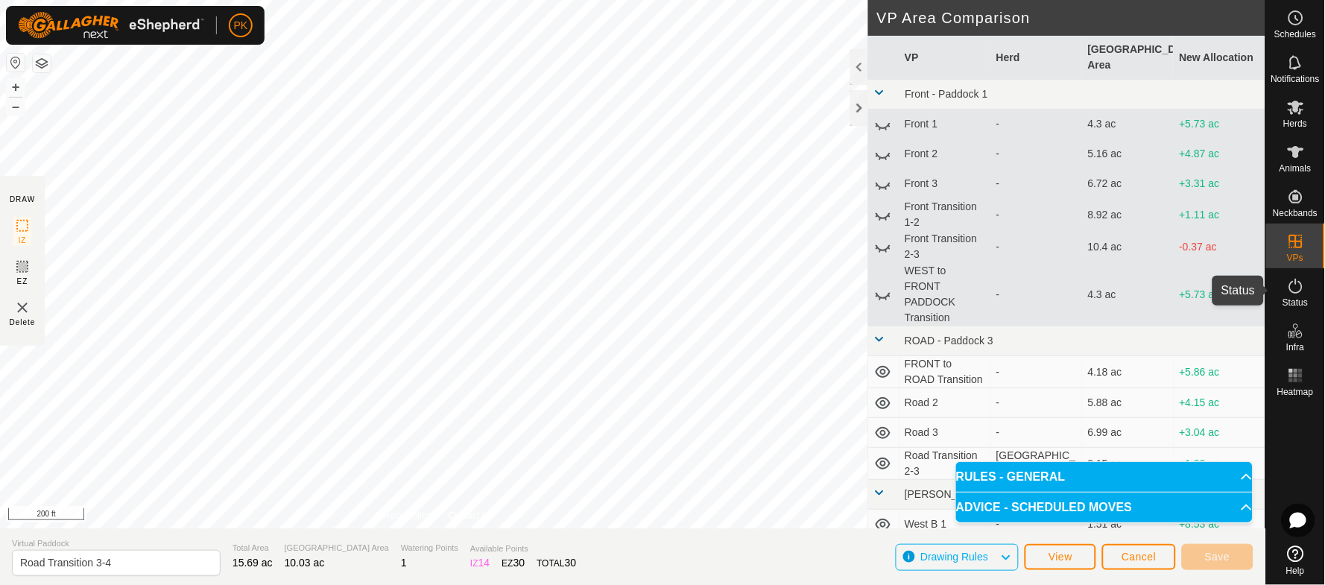
click at [1301, 368] on icon at bounding box center [1296, 376] width 18 height 18
click at [1294, 379] on icon at bounding box center [1296, 376] width 18 height 18
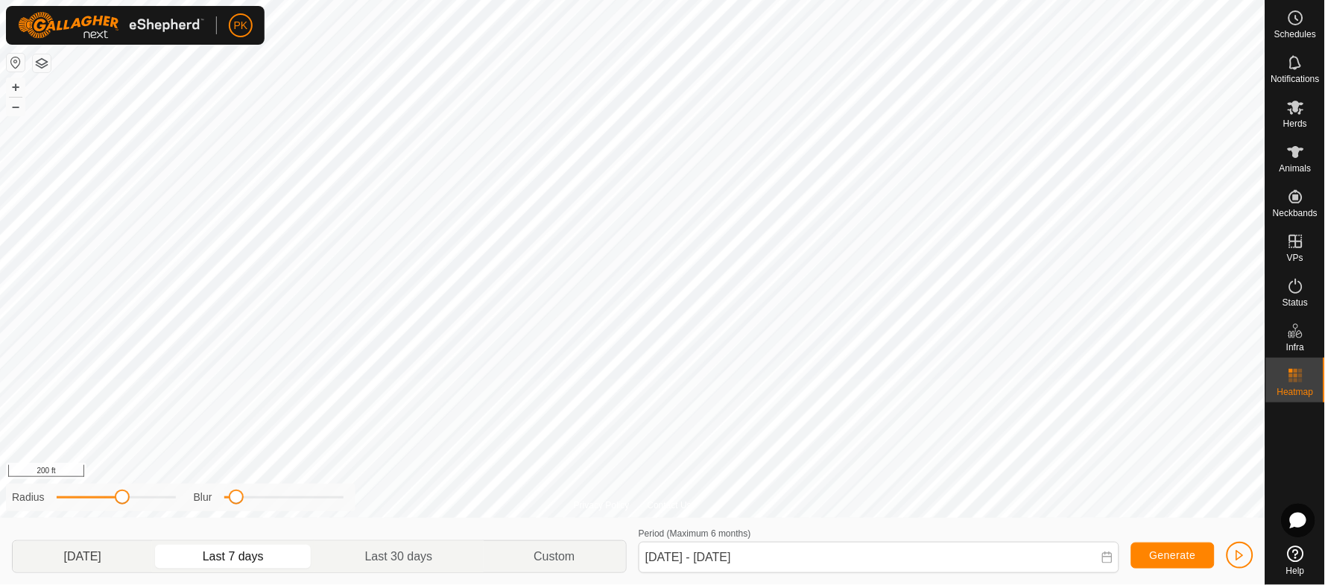
click at [90, 557] on p-togglebutton "[DATE]" at bounding box center [82, 556] width 139 height 31
click at [245, 561] on p-togglebutton "Last 7 days" at bounding box center [233, 556] width 162 height 31
click at [390, 558] on p-togglebutton "Last 30 days" at bounding box center [399, 556] width 169 height 31
click at [101, 561] on p-togglebutton "[DATE]" at bounding box center [82, 556] width 139 height 31
type input "[DATE] - [DATE]"
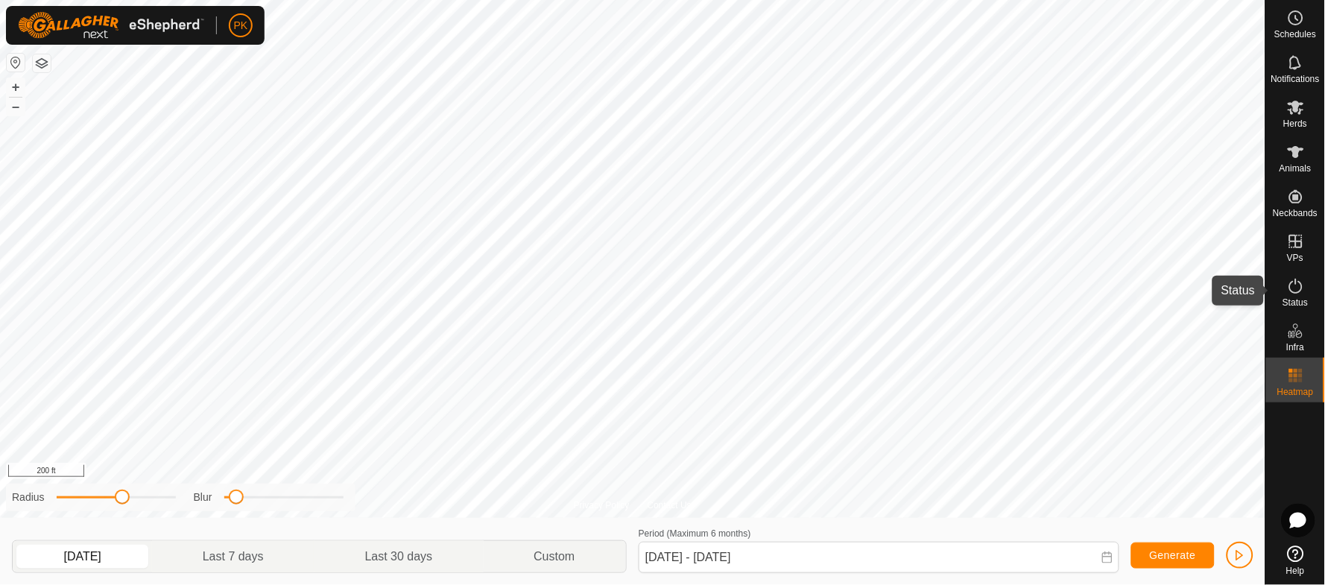
drag, startPoint x: 1301, startPoint y: 295, endPoint x: 1275, endPoint y: 286, distance: 27.6
click at [1301, 295] on es-activation-svg-icon at bounding box center [1296, 286] width 27 height 24
click at [1292, 288] on icon at bounding box center [1296, 286] width 18 height 18
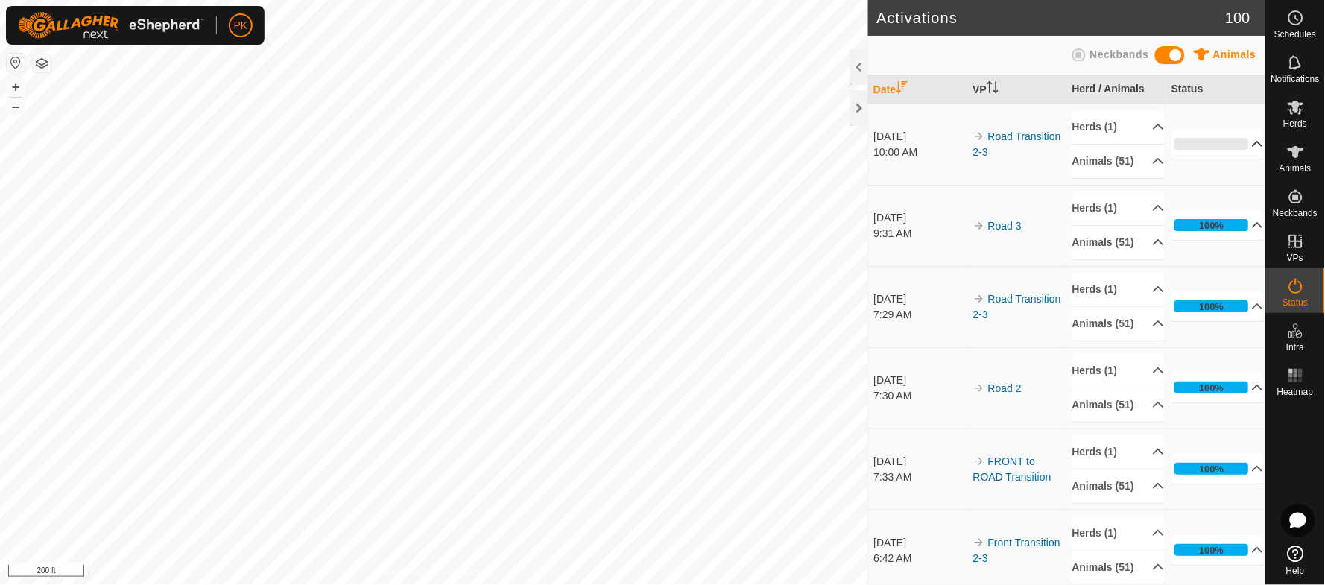
click at [1240, 154] on p-accordion-header "0%" at bounding box center [1218, 144] width 92 height 30
